Goal: Information Seeking & Learning: Check status

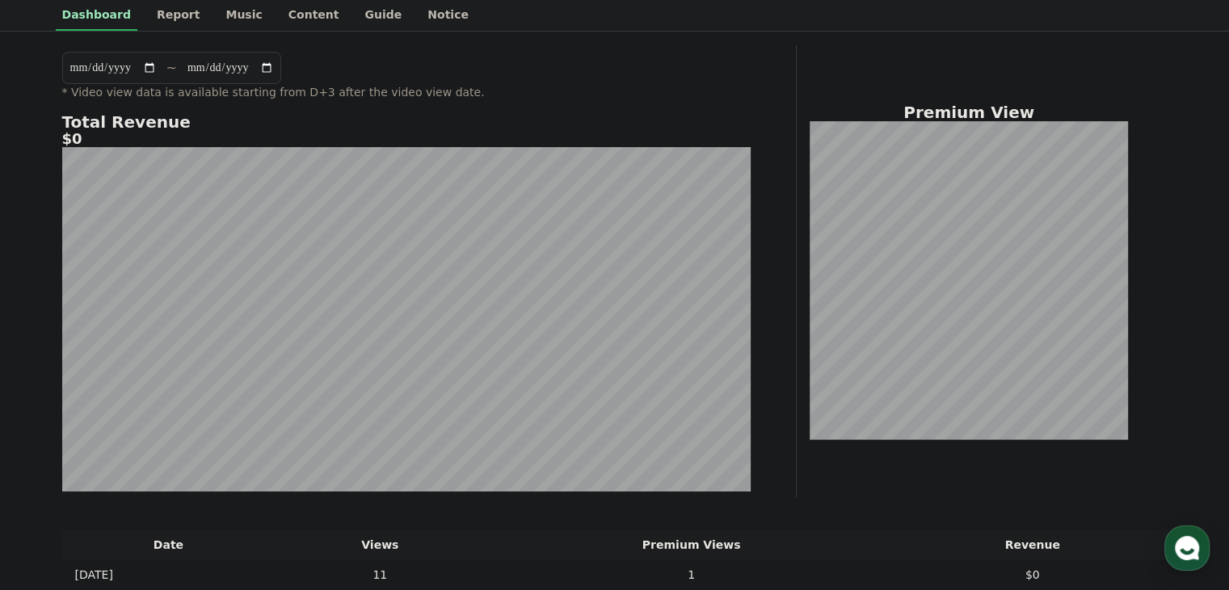
scroll to position [420, 0]
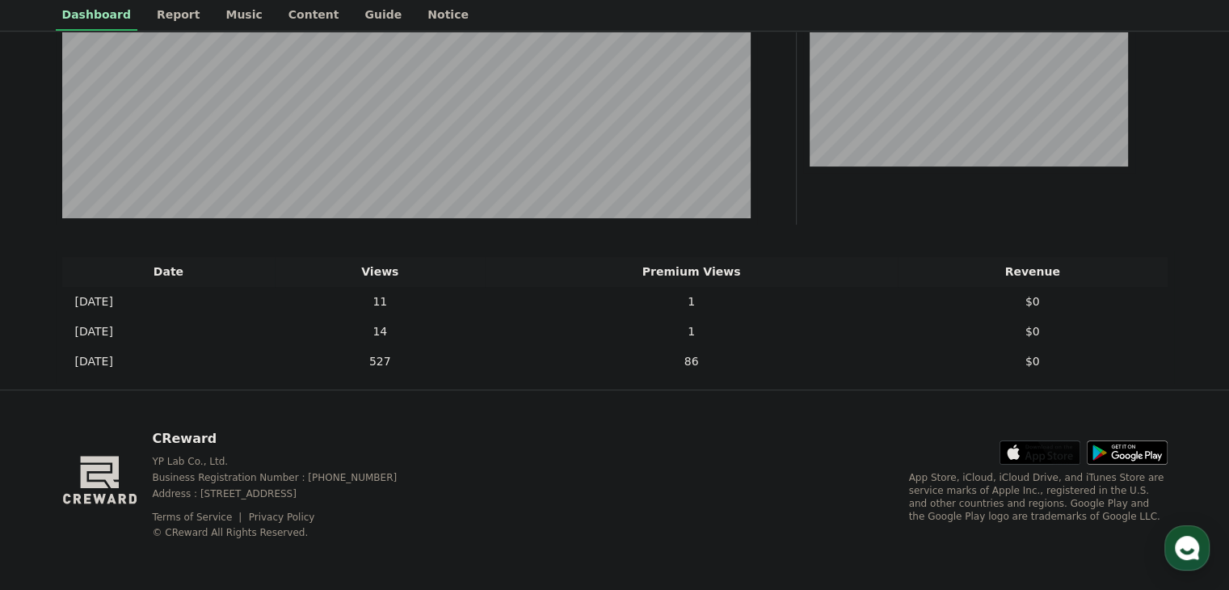
drag, startPoint x: 712, startPoint y: 208, endPoint x: 712, endPoint y: 290, distance: 81.6
drag, startPoint x: 703, startPoint y: 237, endPoint x: 718, endPoint y: 285, distance: 50.1
click at [734, 359] on td "86" at bounding box center [691, 362] width 413 height 30
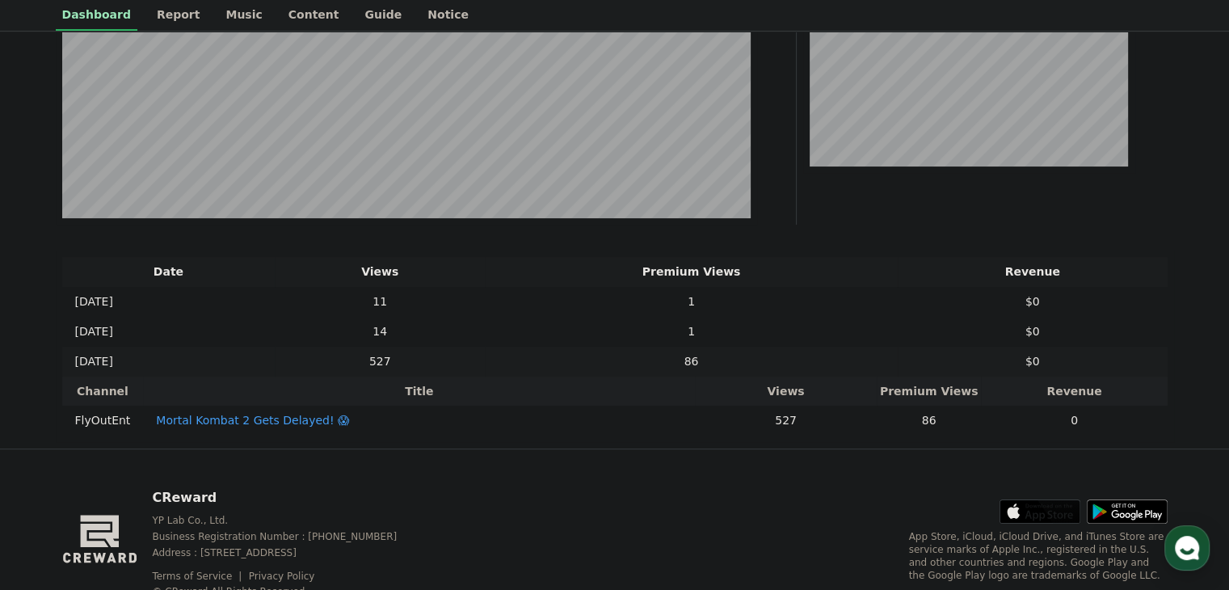
click at [733, 348] on td "86" at bounding box center [691, 362] width 413 height 30
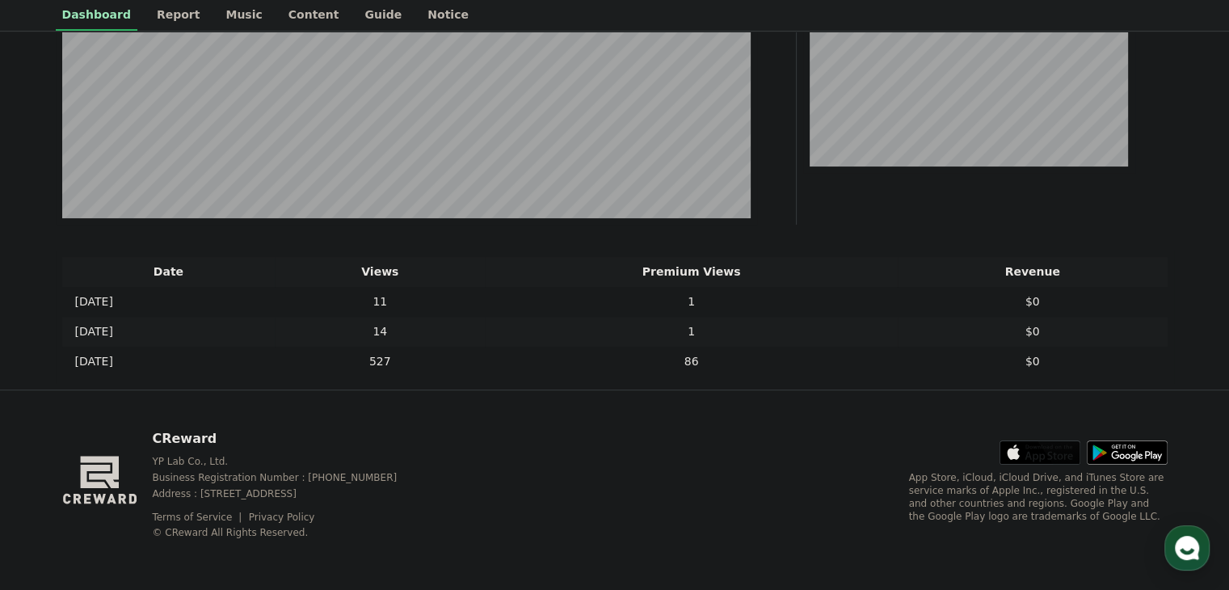
click at [735, 342] on td "1" at bounding box center [691, 332] width 413 height 30
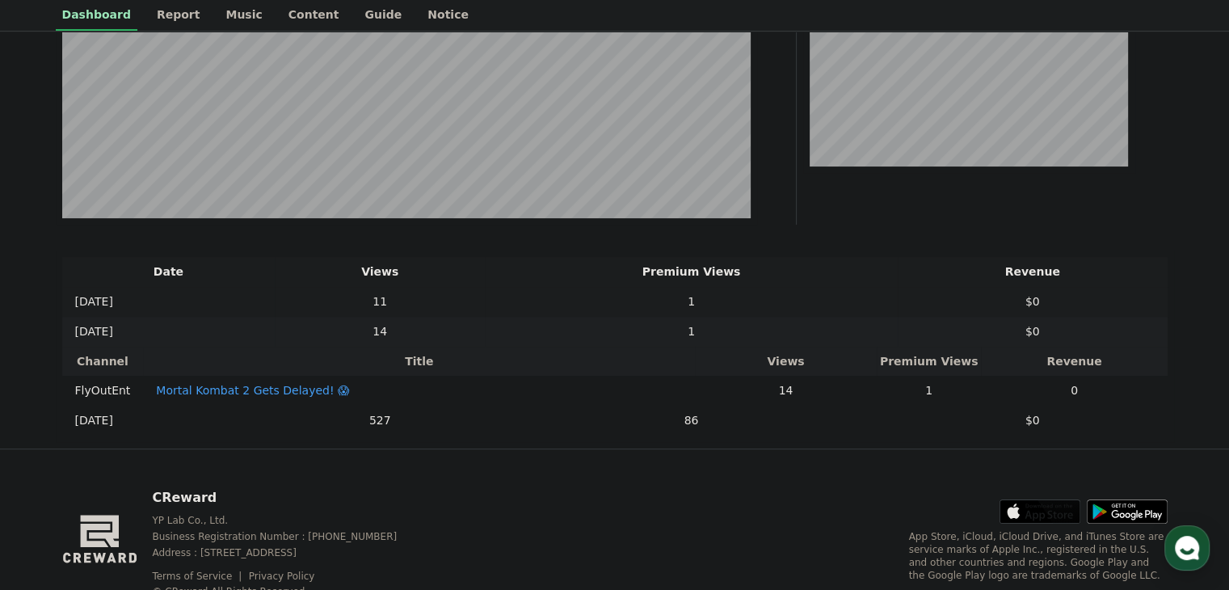
click at [719, 305] on td "1" at bounding box center [691, 302] width 413 height 30
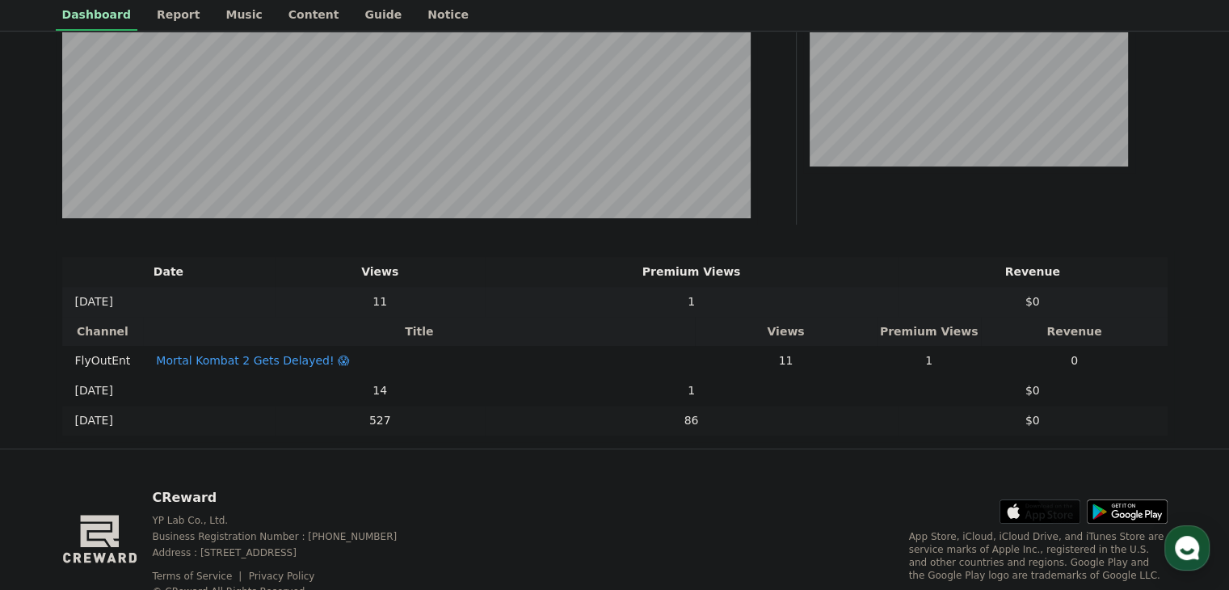
click at [721, 435] on td "86" at bounding box center [691, 420] width 413 height 30
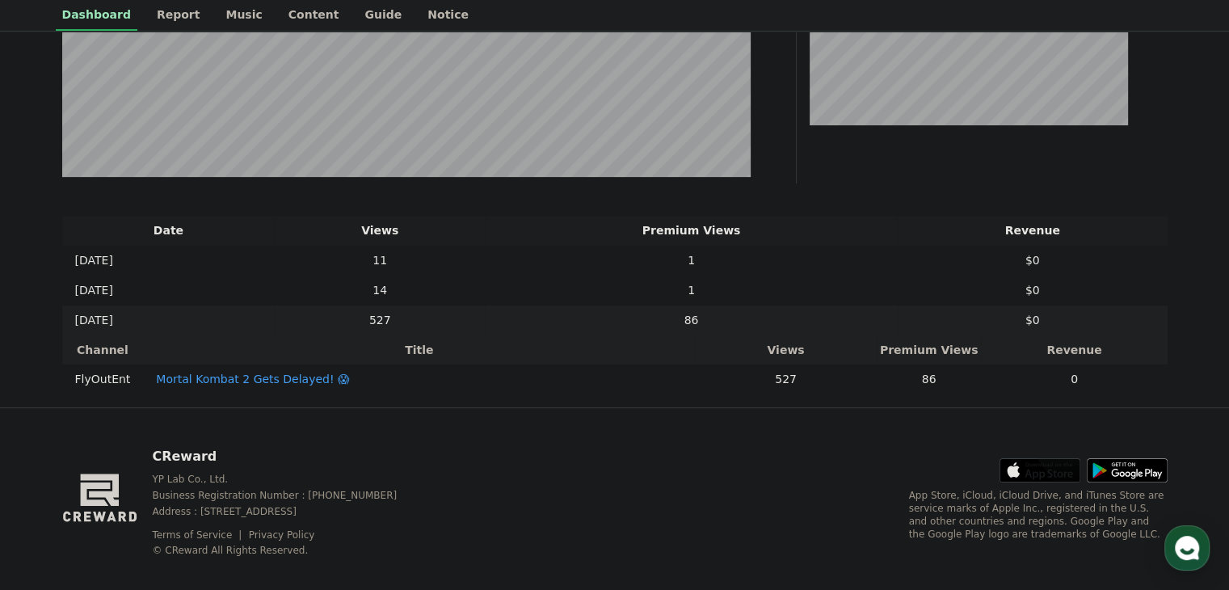
scroll to position [491, 0]
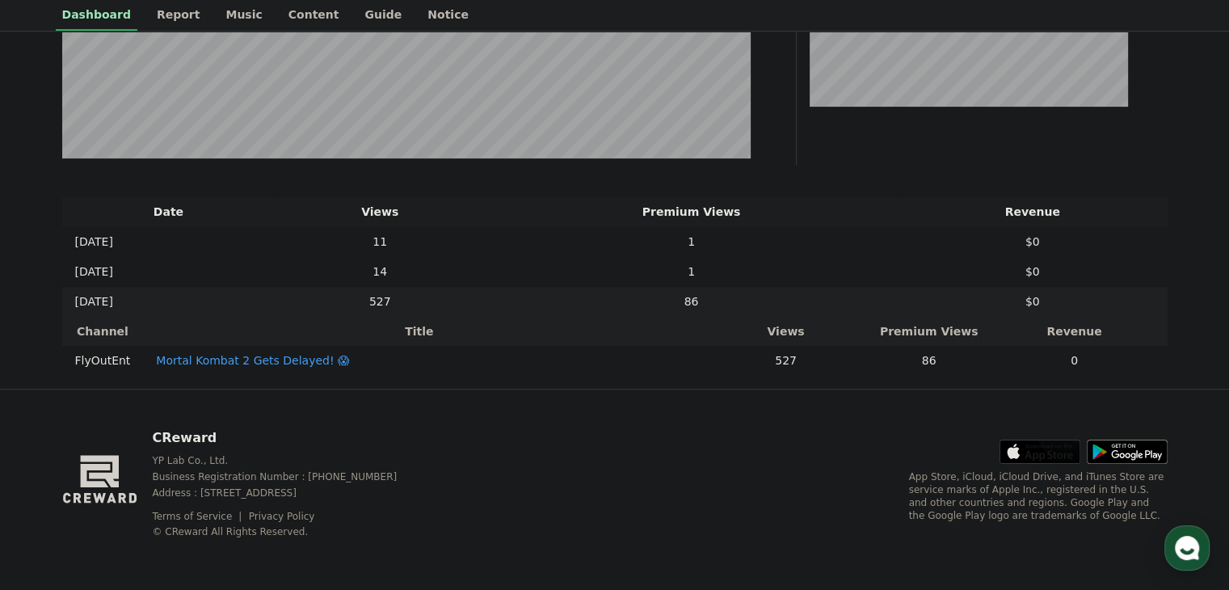
drag, startPoint x: 1033, startPoint y: 405, endPoint x: 1022, endPoint y: 455, distance: 51.3
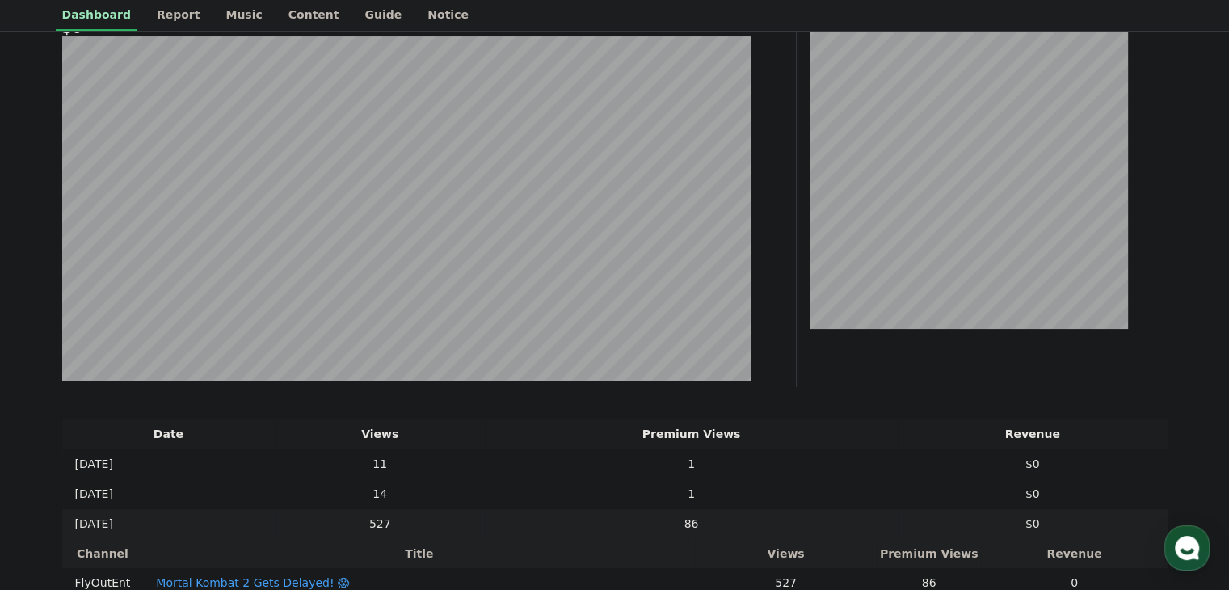
scroll to position [0, 0]
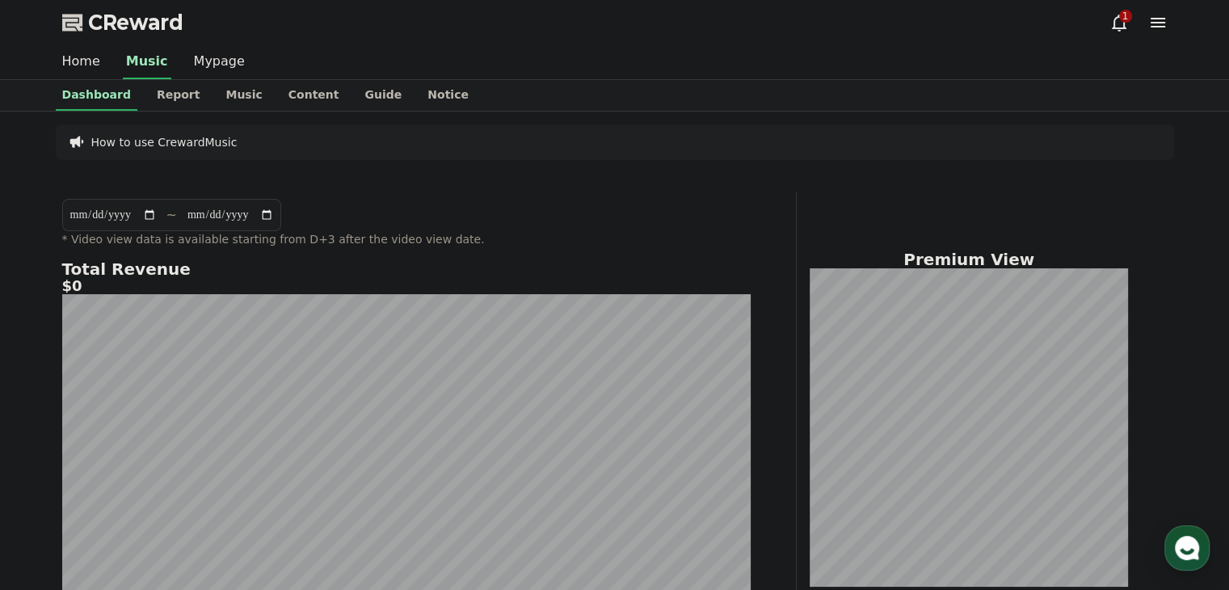
drag, startPoint x: 558, startPoint y: 280, endPoint x: 544, endPoint y: 244, distance: 38.9
click at [1124, 11] on div "1" at bounding box center [1125, 16] width 13 height 13
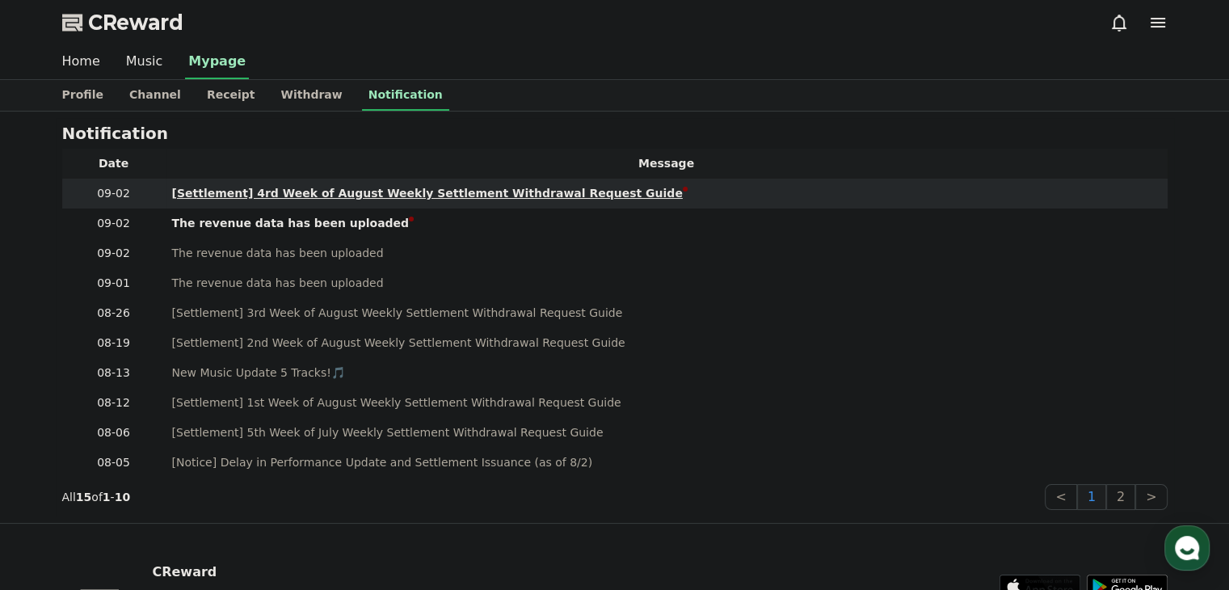
click at [469, 198] on div "[Settlement] 4rd Week of August Weekly Settlement Withdrawal Request Guide" at bounding box center [427, 193] width 511 height 17
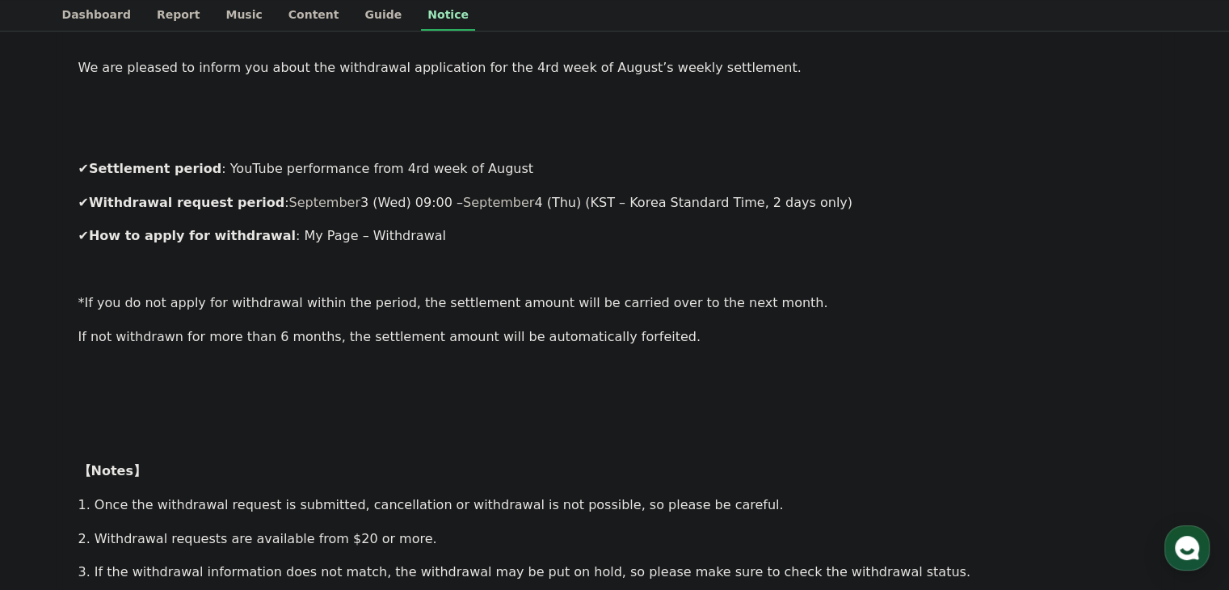
drag, startPoint x: 477, startPoint y: 221, endPoint x: 486, endPoint y: 266, distance: 46.3
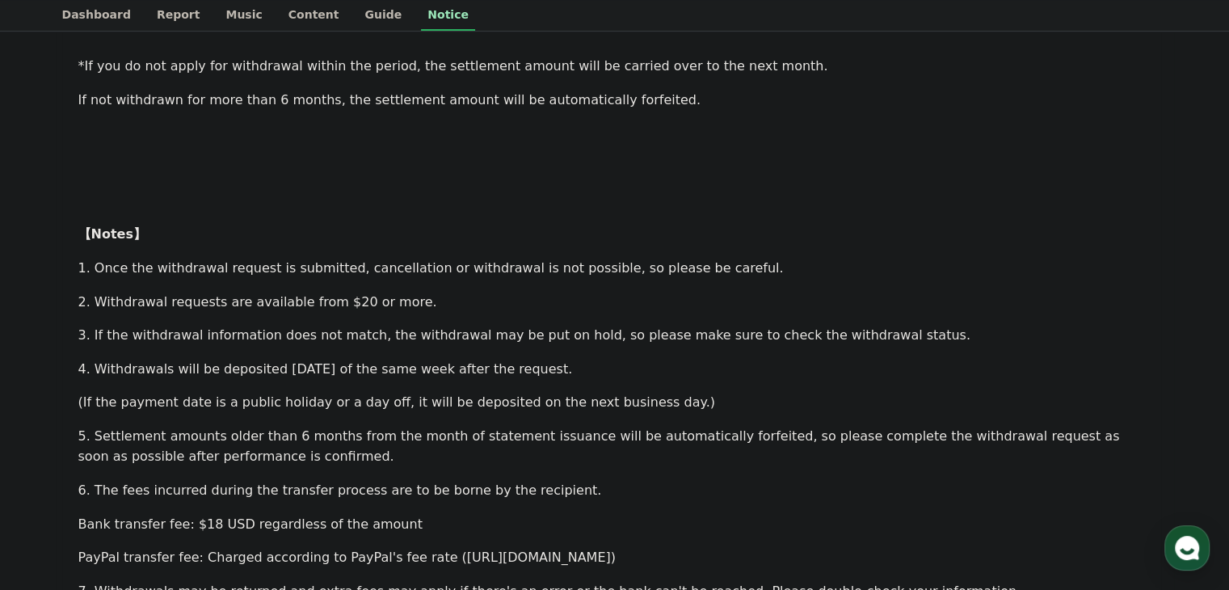
scroll to position [616, 0]
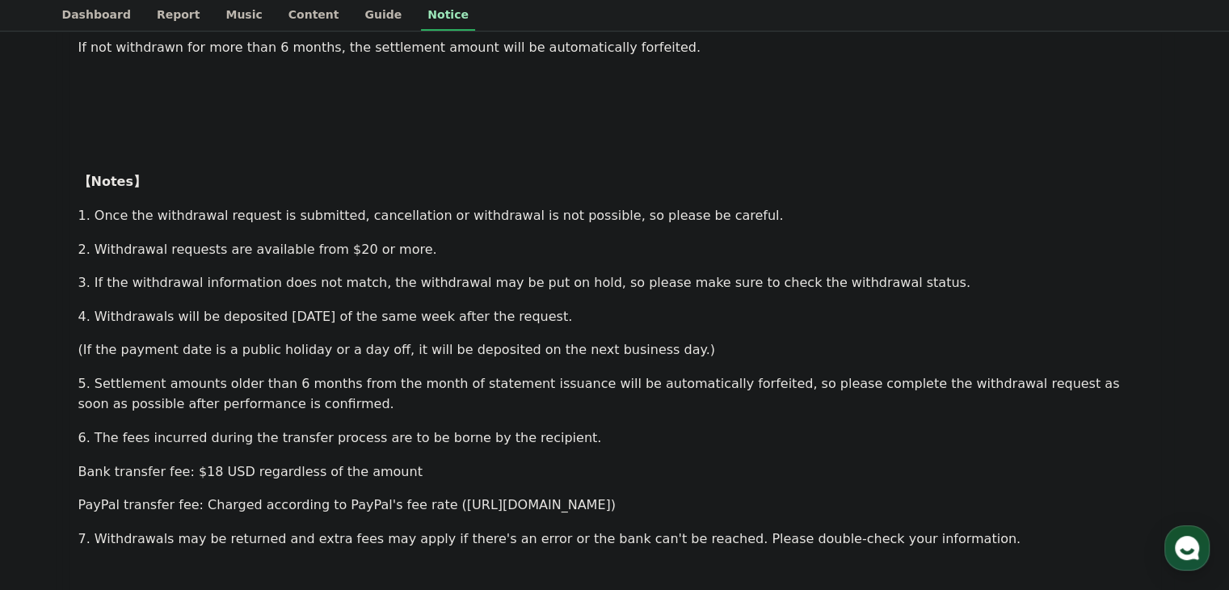
drag, startPoint x: 486, startPoint y: 266, endPoint x: 491, endPoint y: 326, distance: 60.8
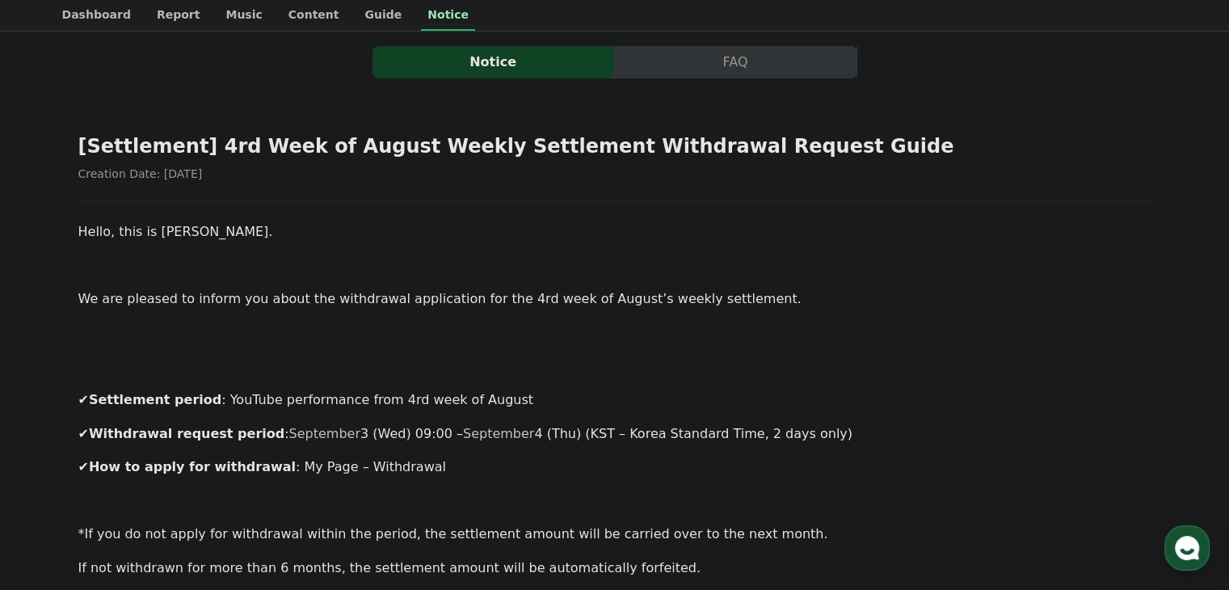
drag, startPoint x: 491, startPoint y: 326, endPoint x: 473, endPoint y: 205, distance: 122.5
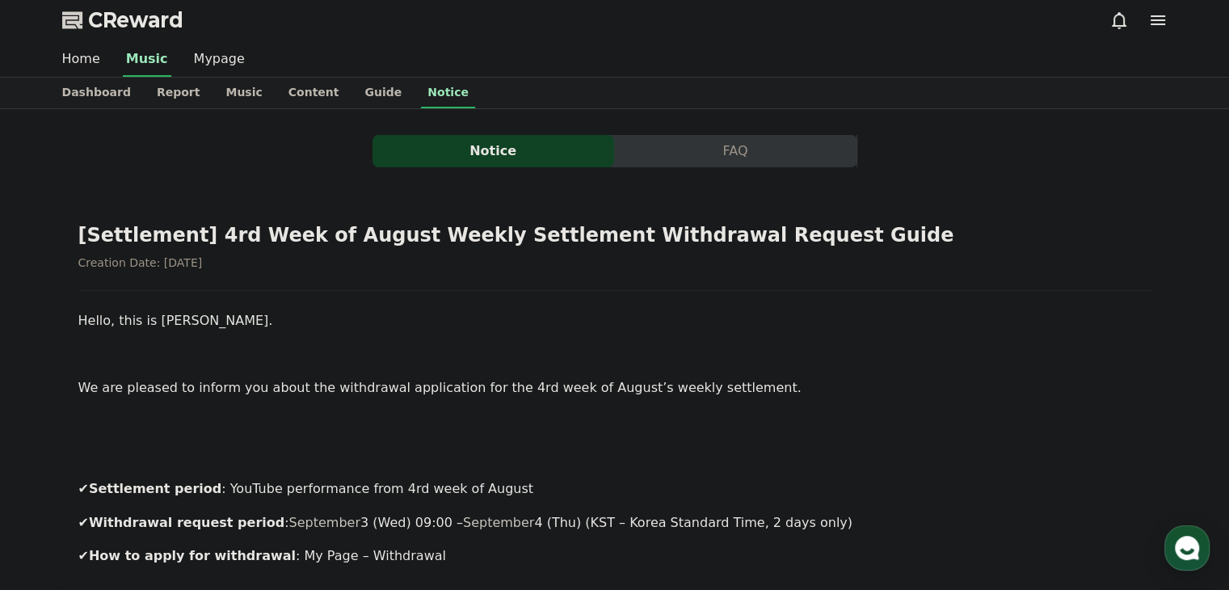
scroll to position [0, 0]
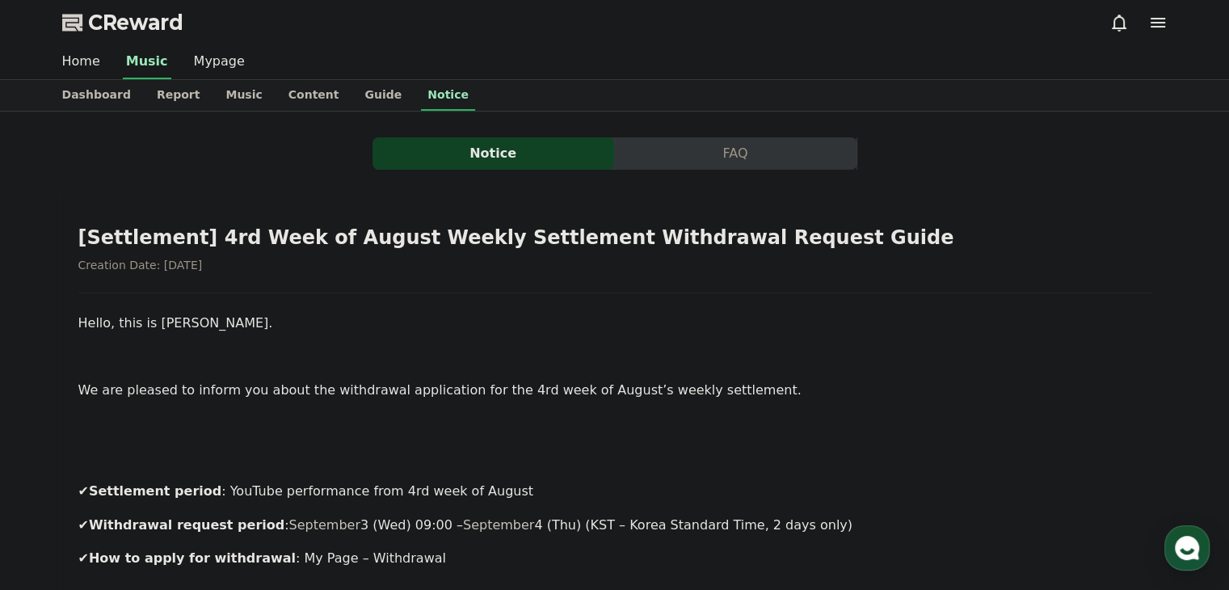
drag, startPoint x: 473, startPoint y: 205, endPoint x: 454, endPoint y: 174, distance: 37.0
click at [107, 62] on link "Home" at bounding box center [81, 62] width 64 height 34
